Goal: Transaction & Acquisition: Obtain resource

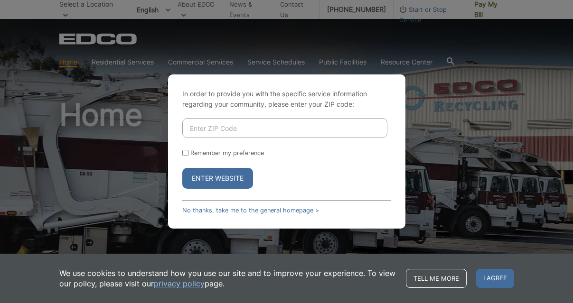
click at [201, 133] on input "Enter ZIP Code" at bounding box center [284, 128] width 205 height 20
type input "92003"
click at [211, 183] on button "Enter Website" at bounding box center [217, 178] width 71 height 21
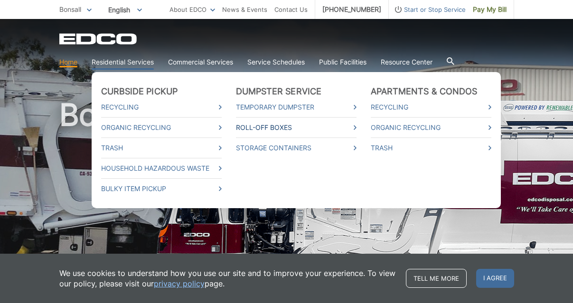
click at [268, 129] on link "Roll-Off Boxes" at bounding box center [296, 127] width 120 height 10
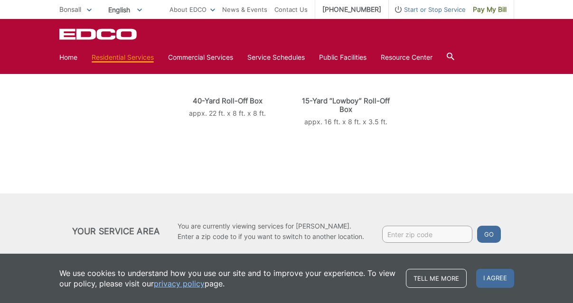
scroll to position [306, 0]
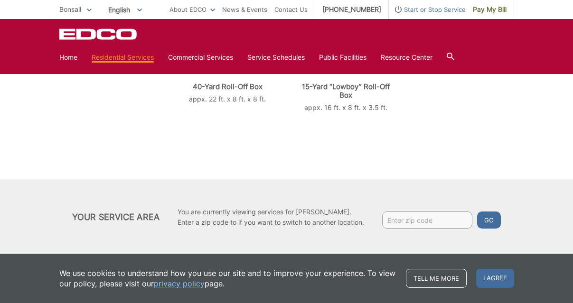
click at [402, 226] on input "Enter zip code" at bounding box center [427, 220] width 90 height 17
type input "92003"
click at [491, 222] on button "Go" at bounding box center [489, 220] width 24 height 17
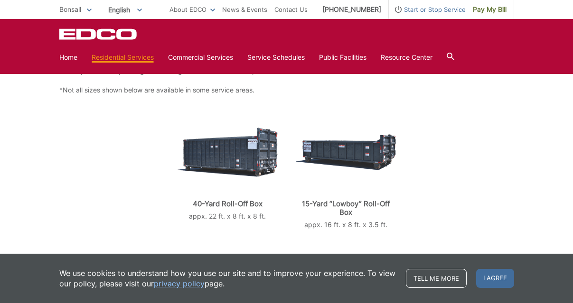
scroll to position [190, 0]
